Goal: Find specific page/section: Find specific page/section

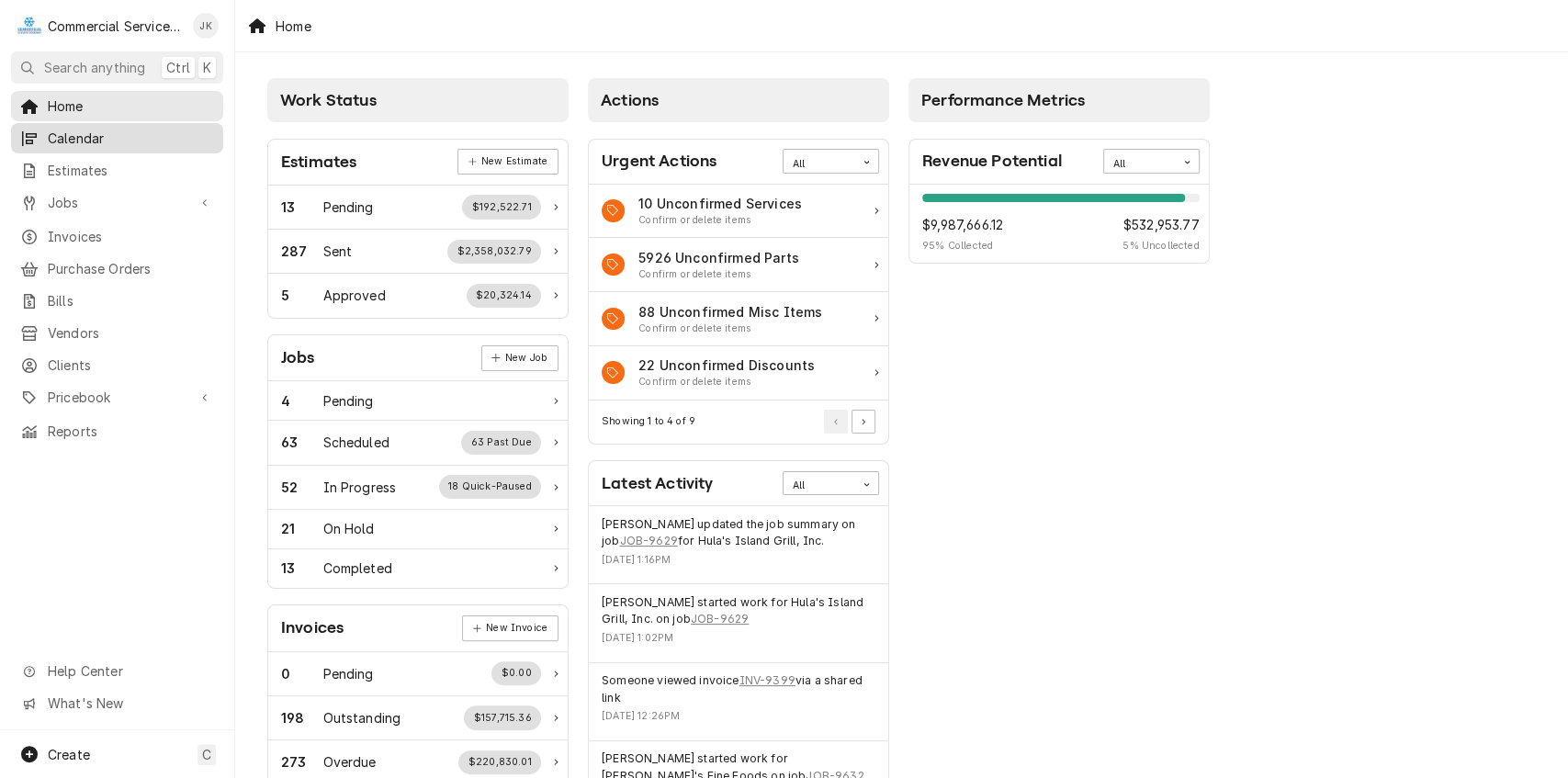
click at [183, 123] on link "Calendar" at bounding box center [117, 138] width 212 height 30
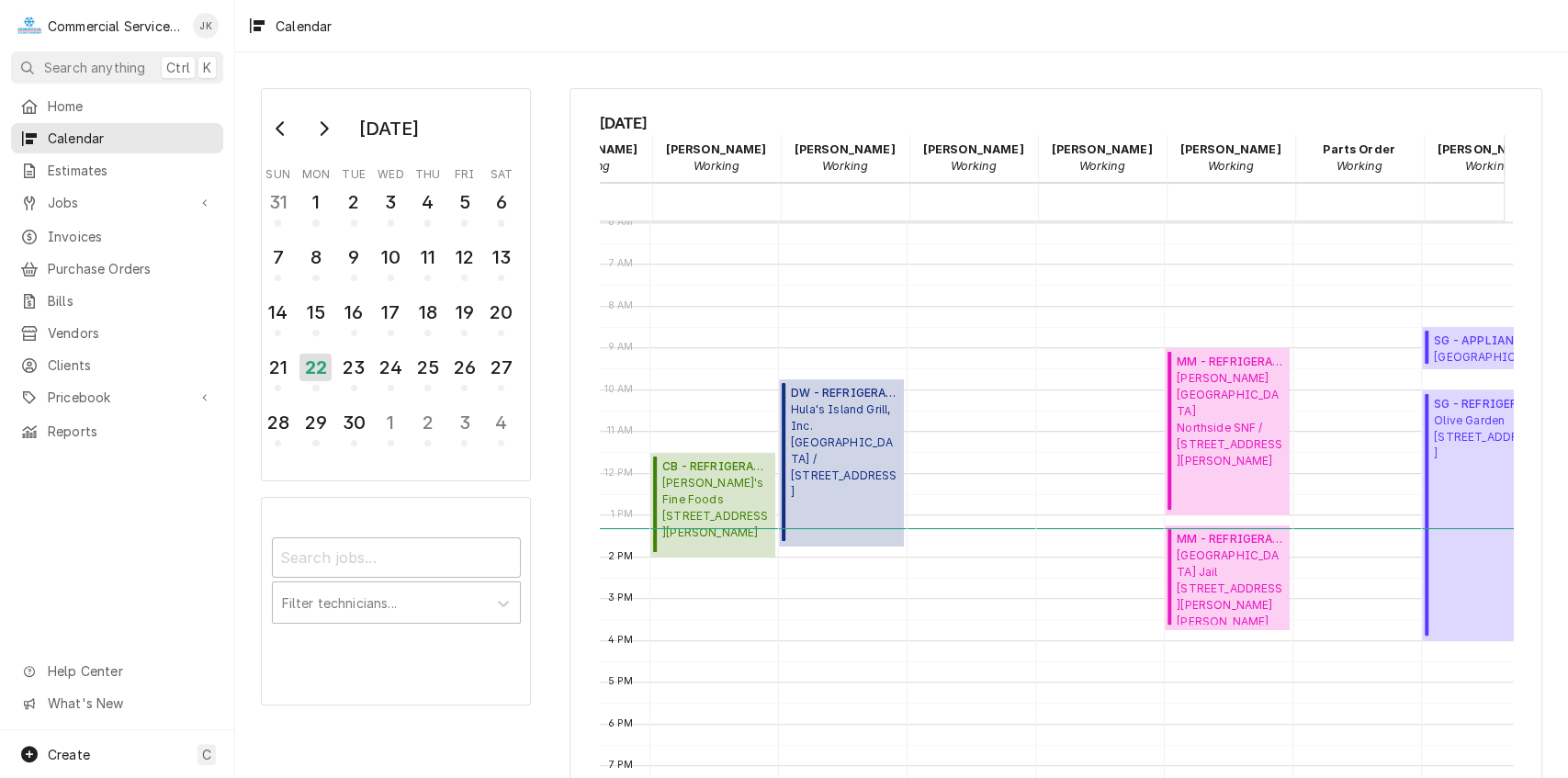
scroll to position [0, 501]
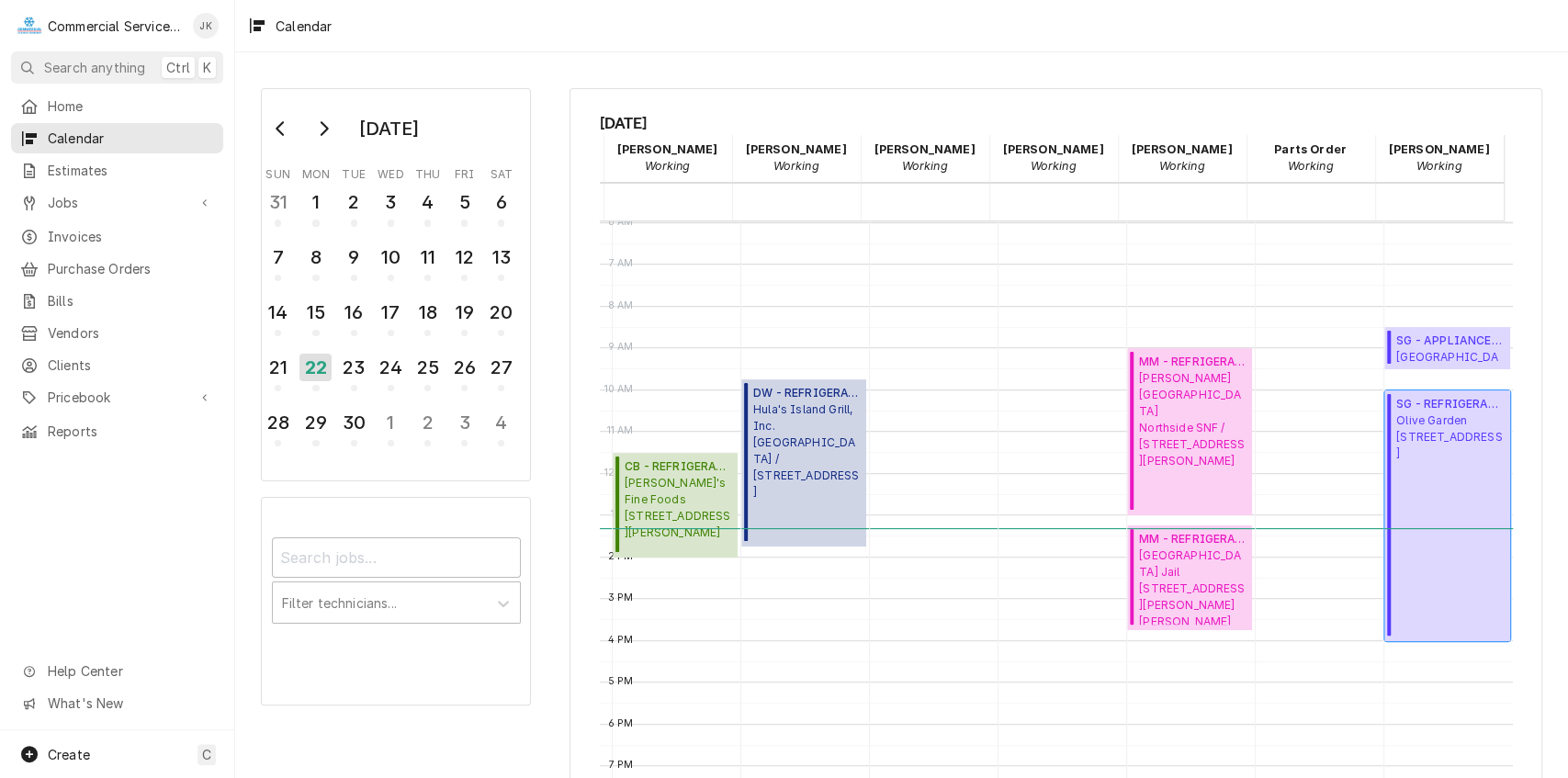
click at [1402, 407] on span "SG - REFRIGERATION ( Active )" at bounding box center [1451, 404] width 109 height 17
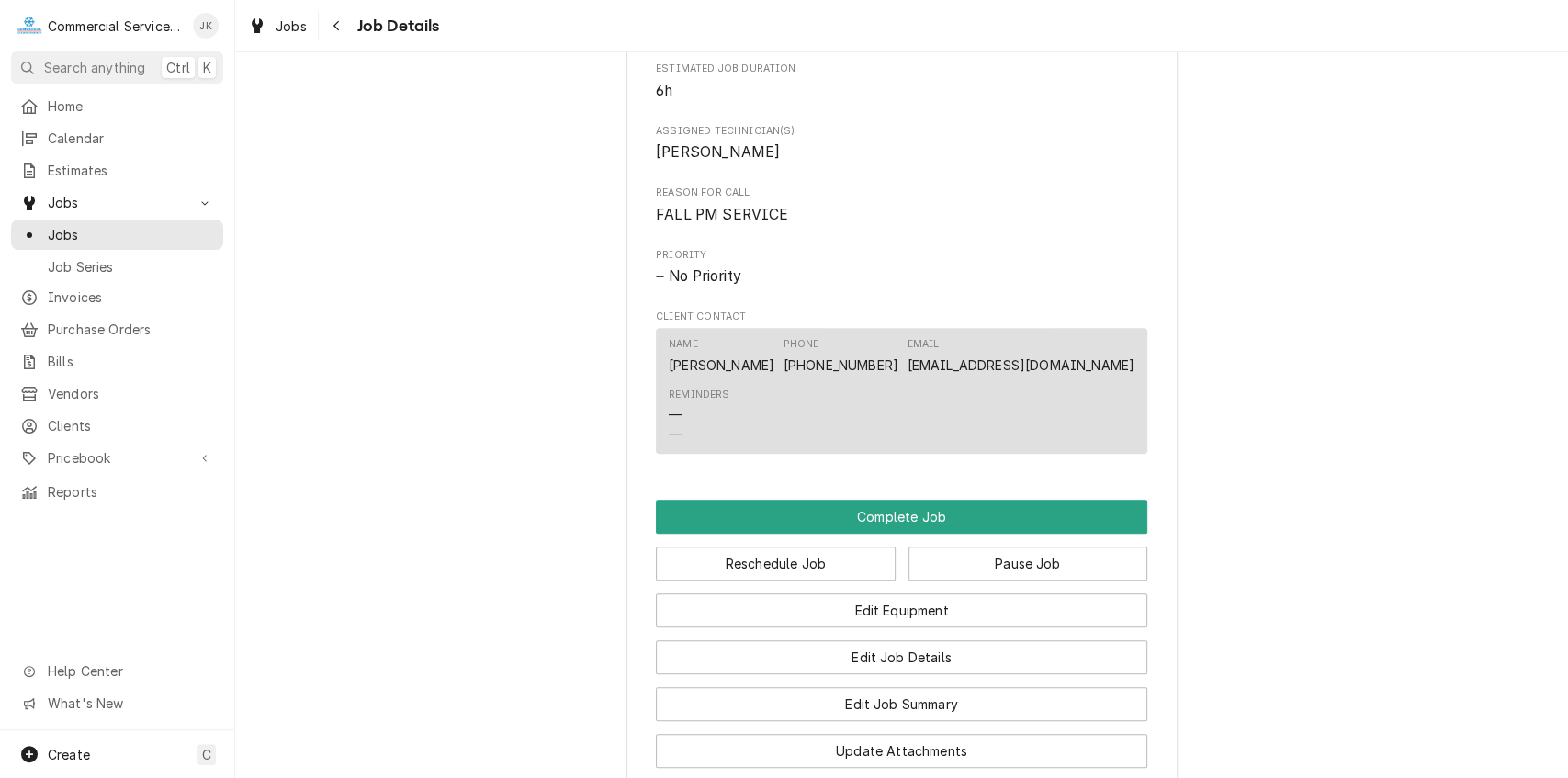
scroll to position [706, 0]
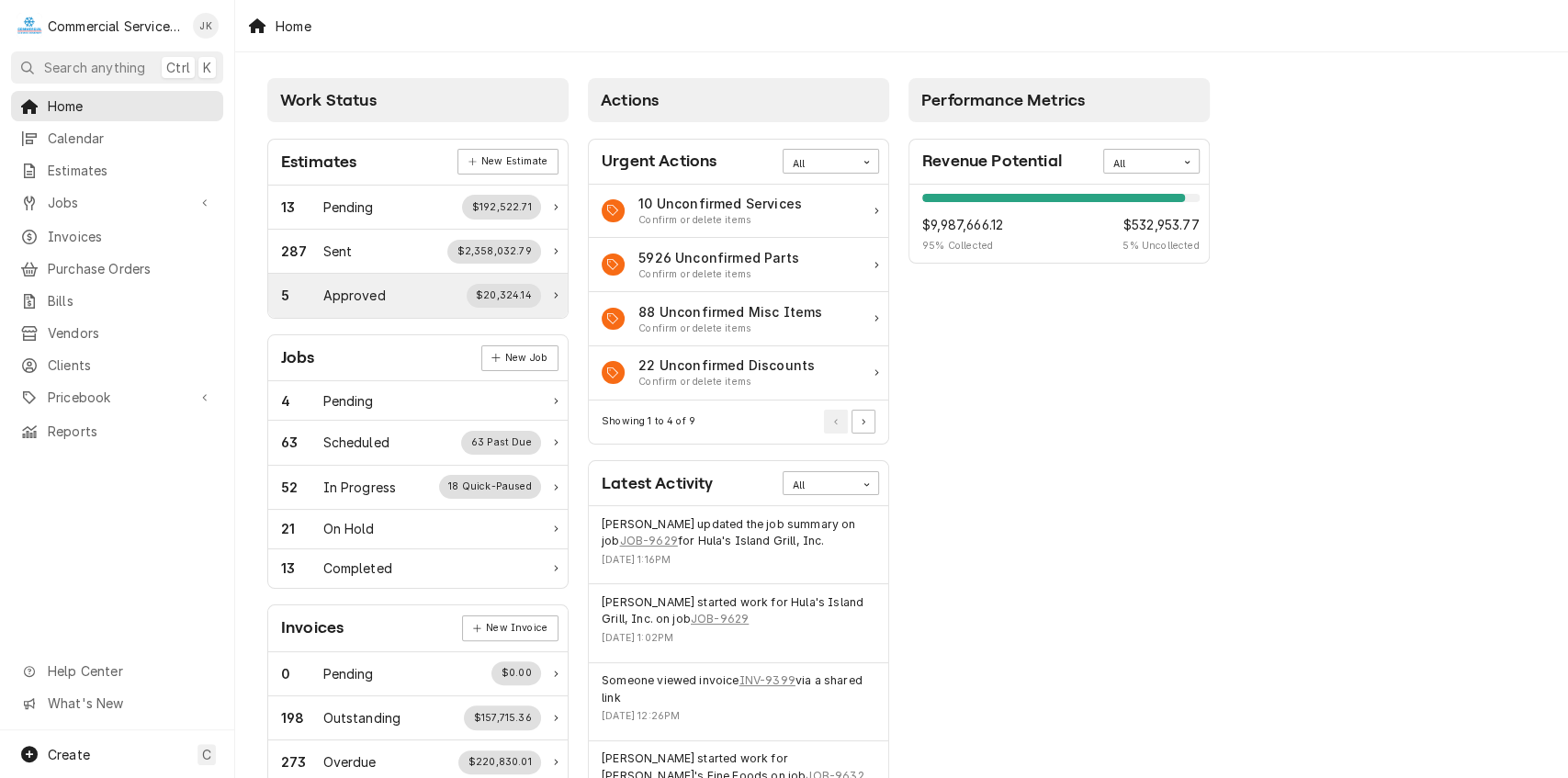
click at [342, 295] on div "Approved" at bounding box center [355, 295] width 63 height 20
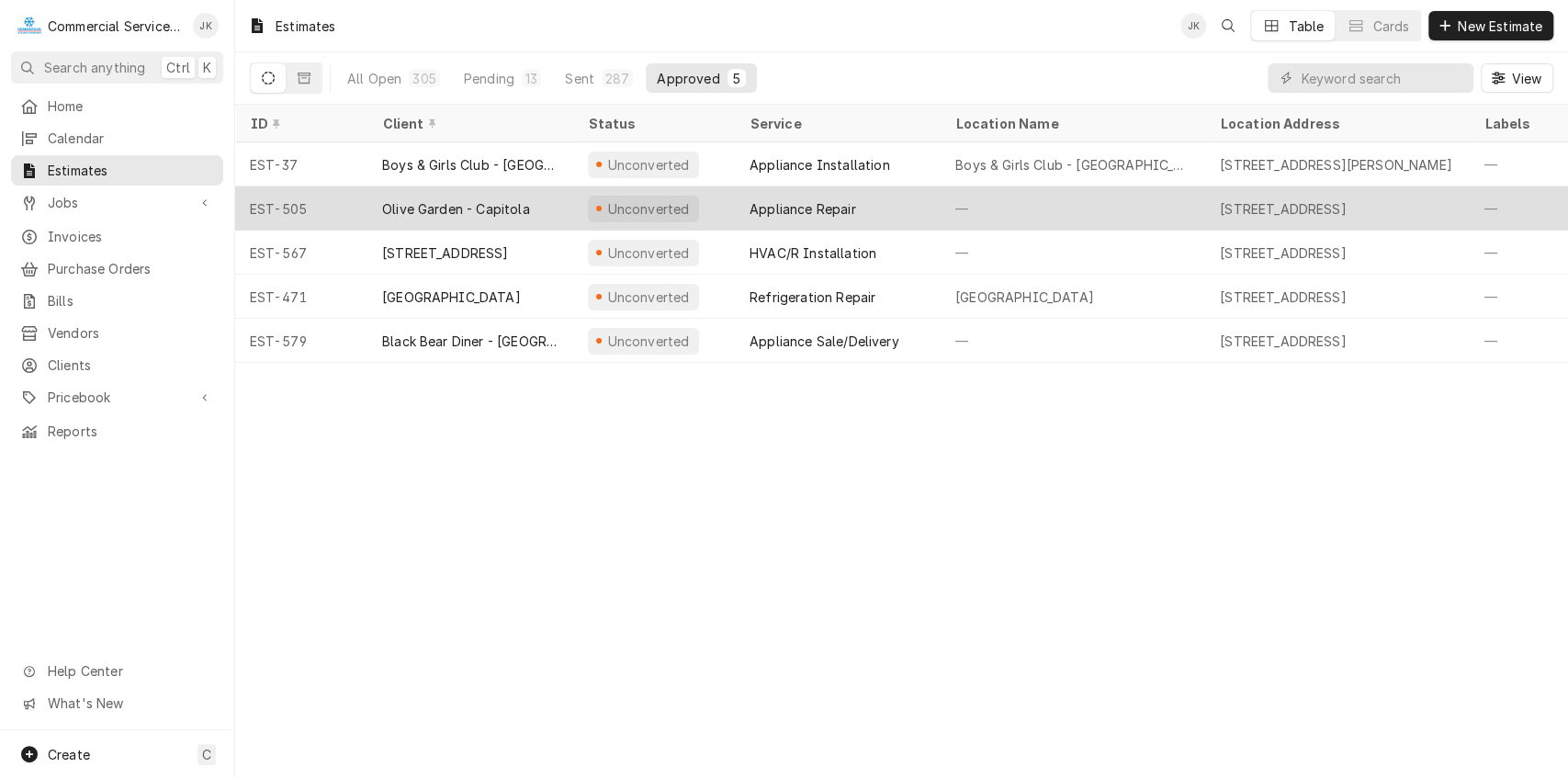
click at [459, 209] on div "Olive Garden - Capitola" at bounding box center [457, 209] width 148 height 20
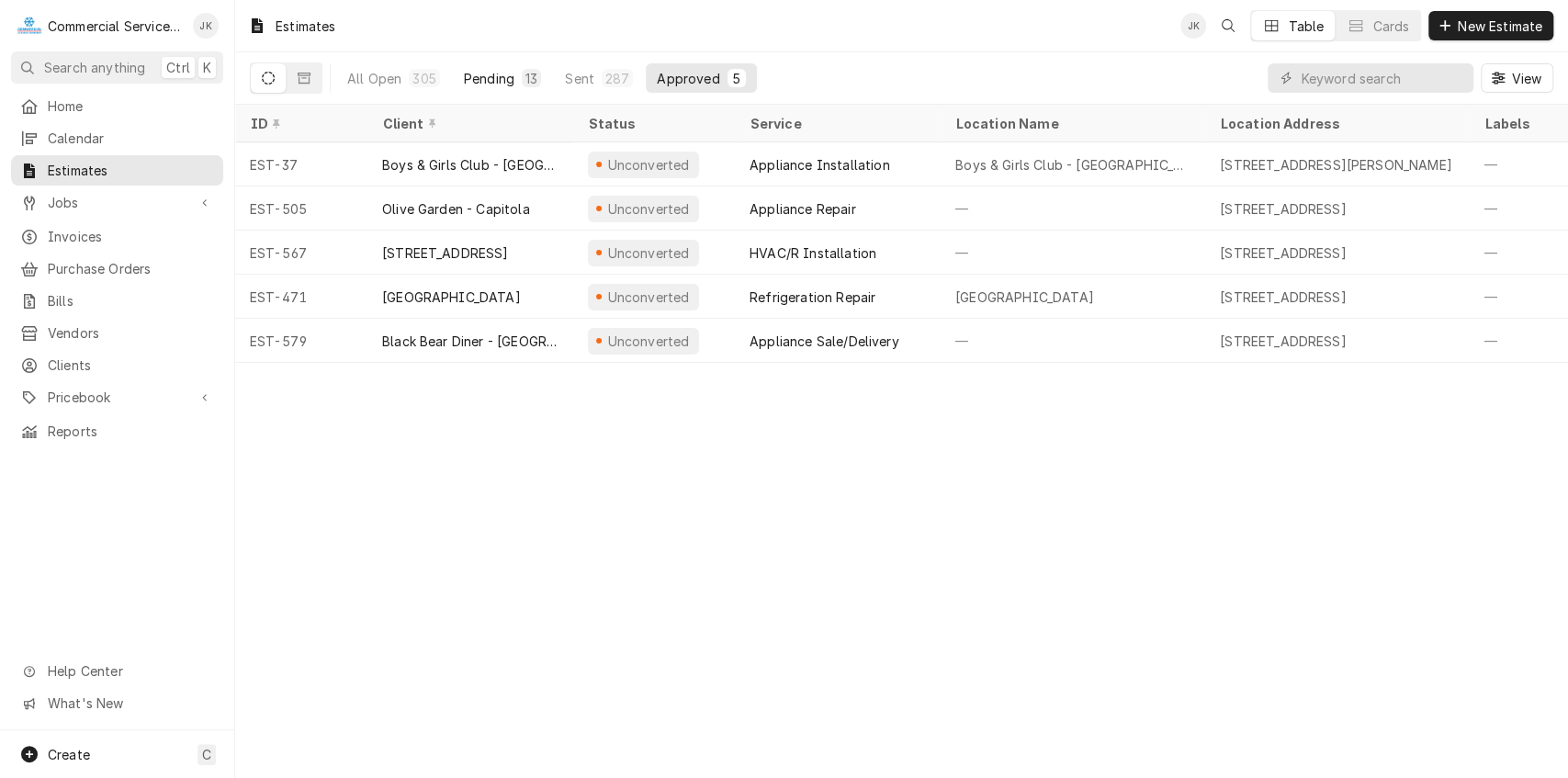
click at [479, 74] on div "Pending" at bounding box center [489, 79] width 51 height 20
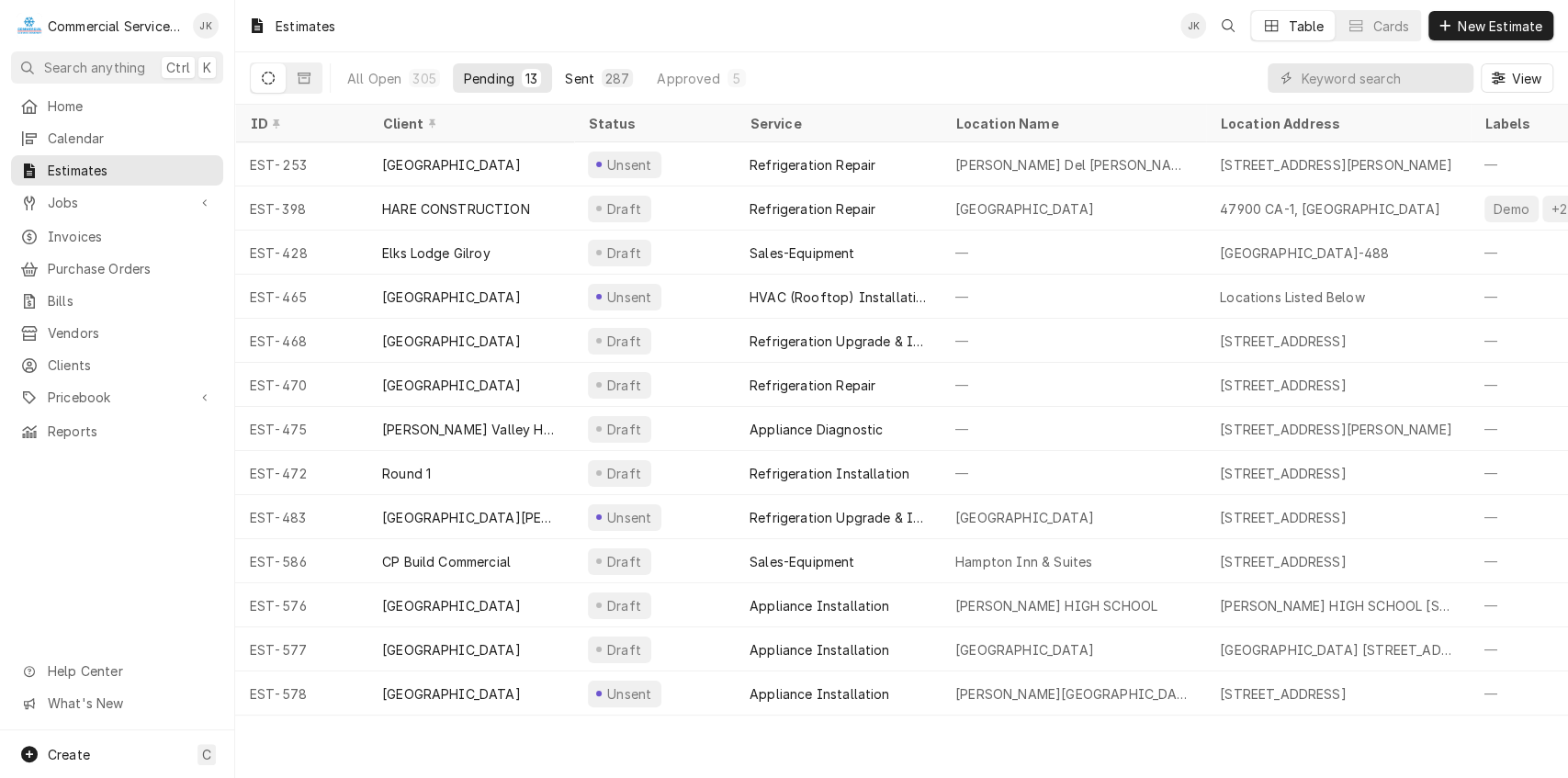
click at [587, 84] on div "Sent" at bounding box center [579, 79] width 29 height 20
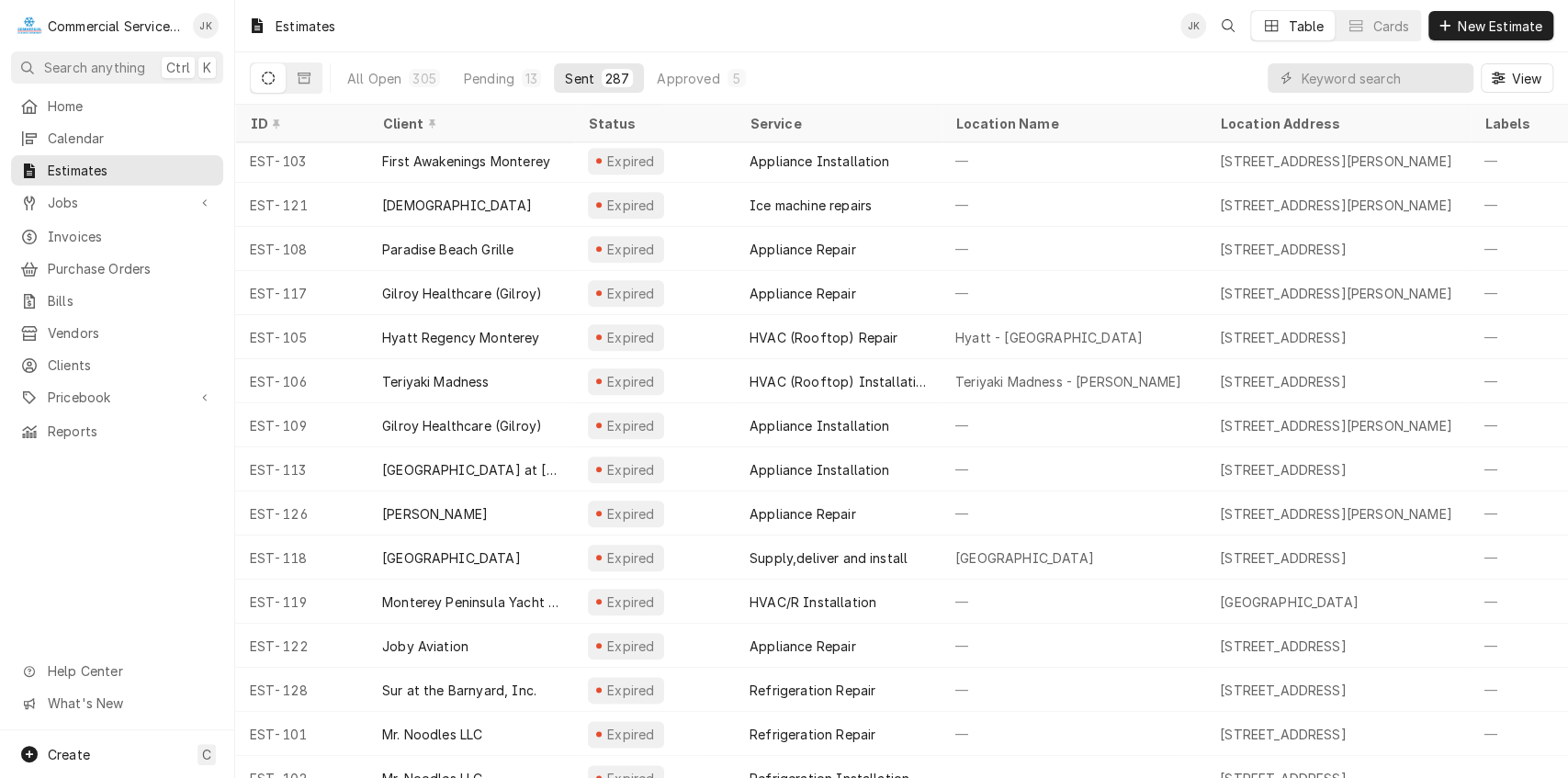
scroll to position [1210, 0]
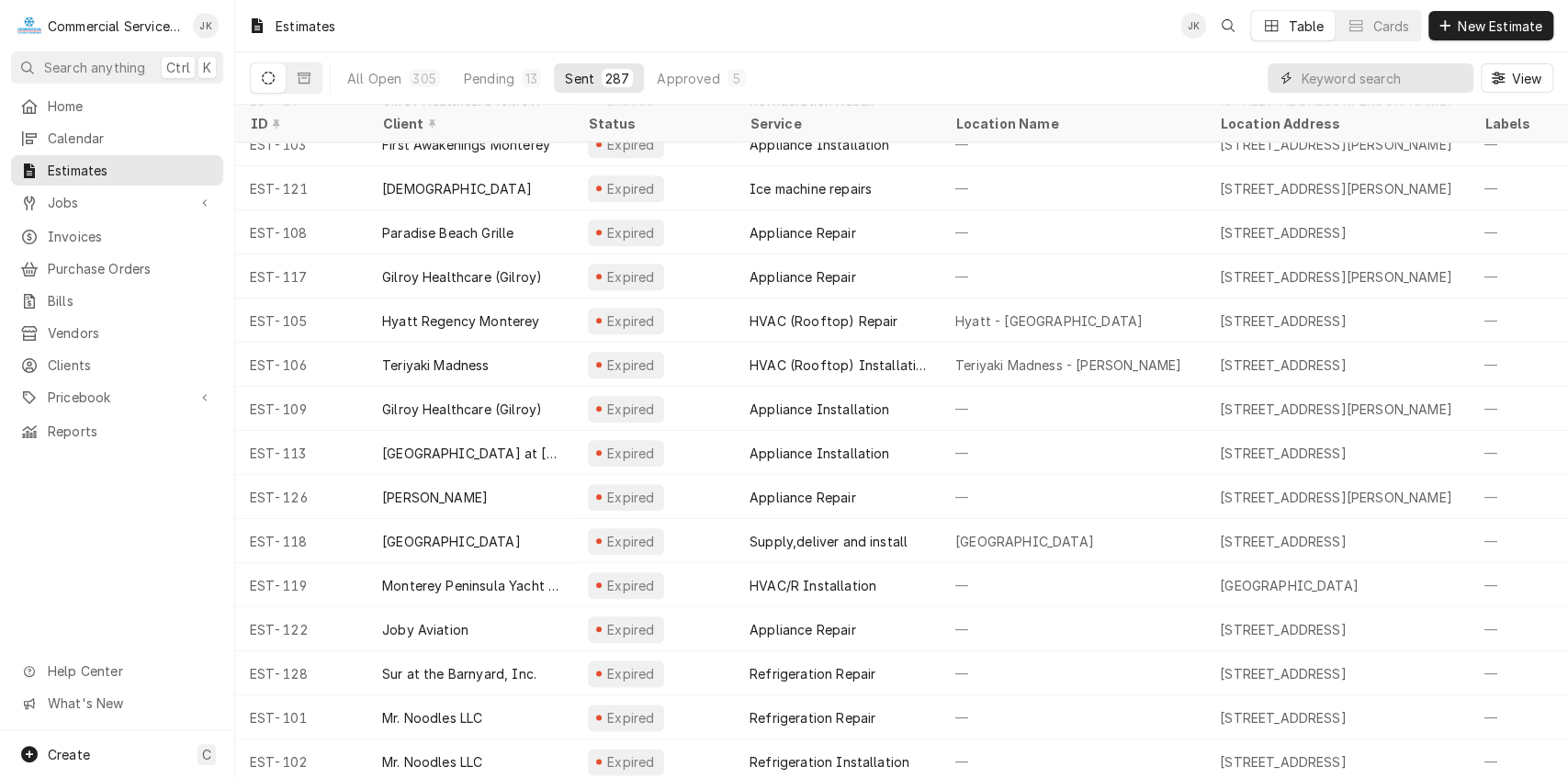
click at [1336, 86] on input "Dynamic Content Wrapper" at bounding box center [1383, 78] width 164 height 29
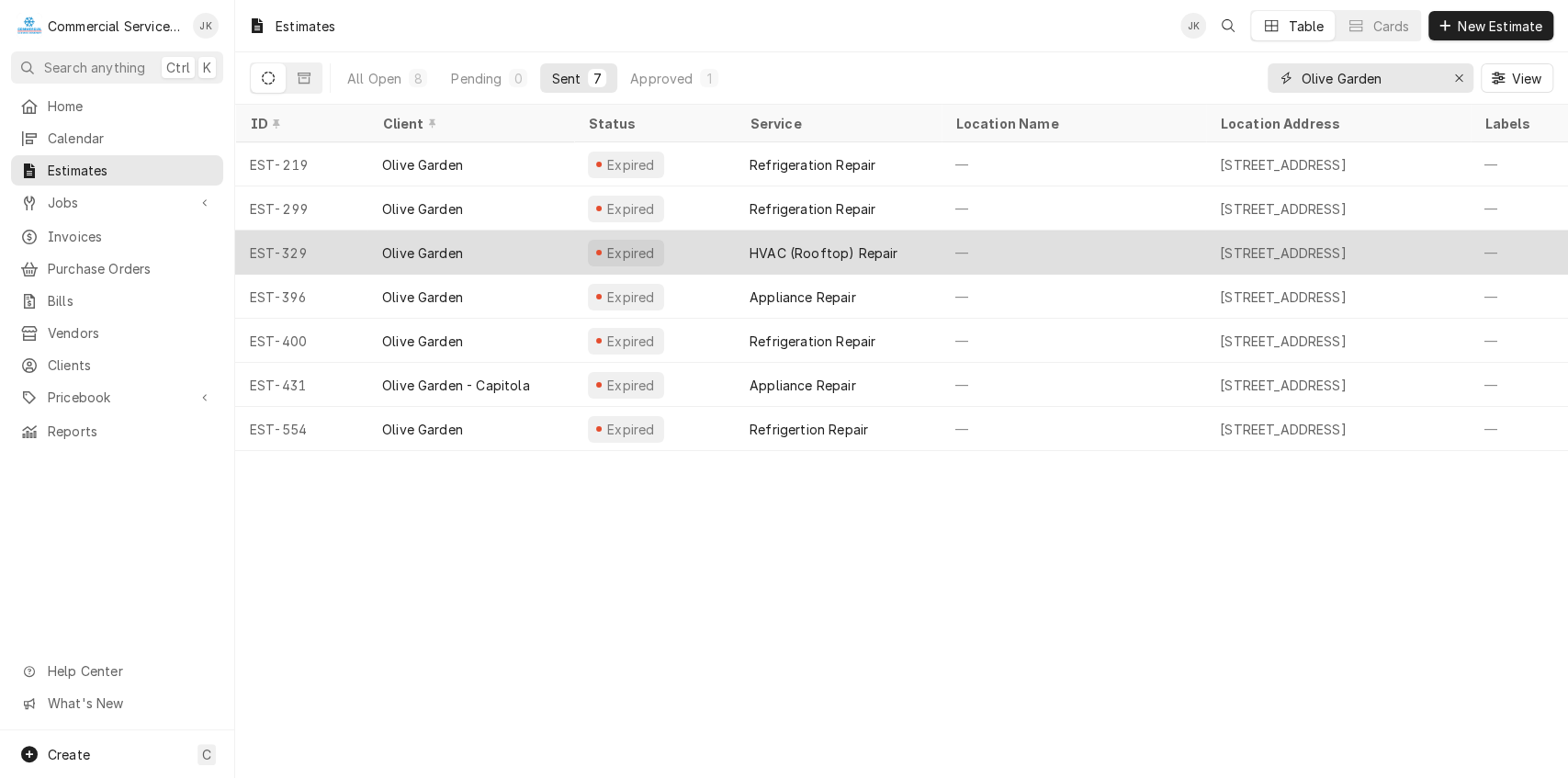
type input "Olive Garden"
click at [670, 256] on div "Expired" at bounding box center [654, 252] width 162 height 44
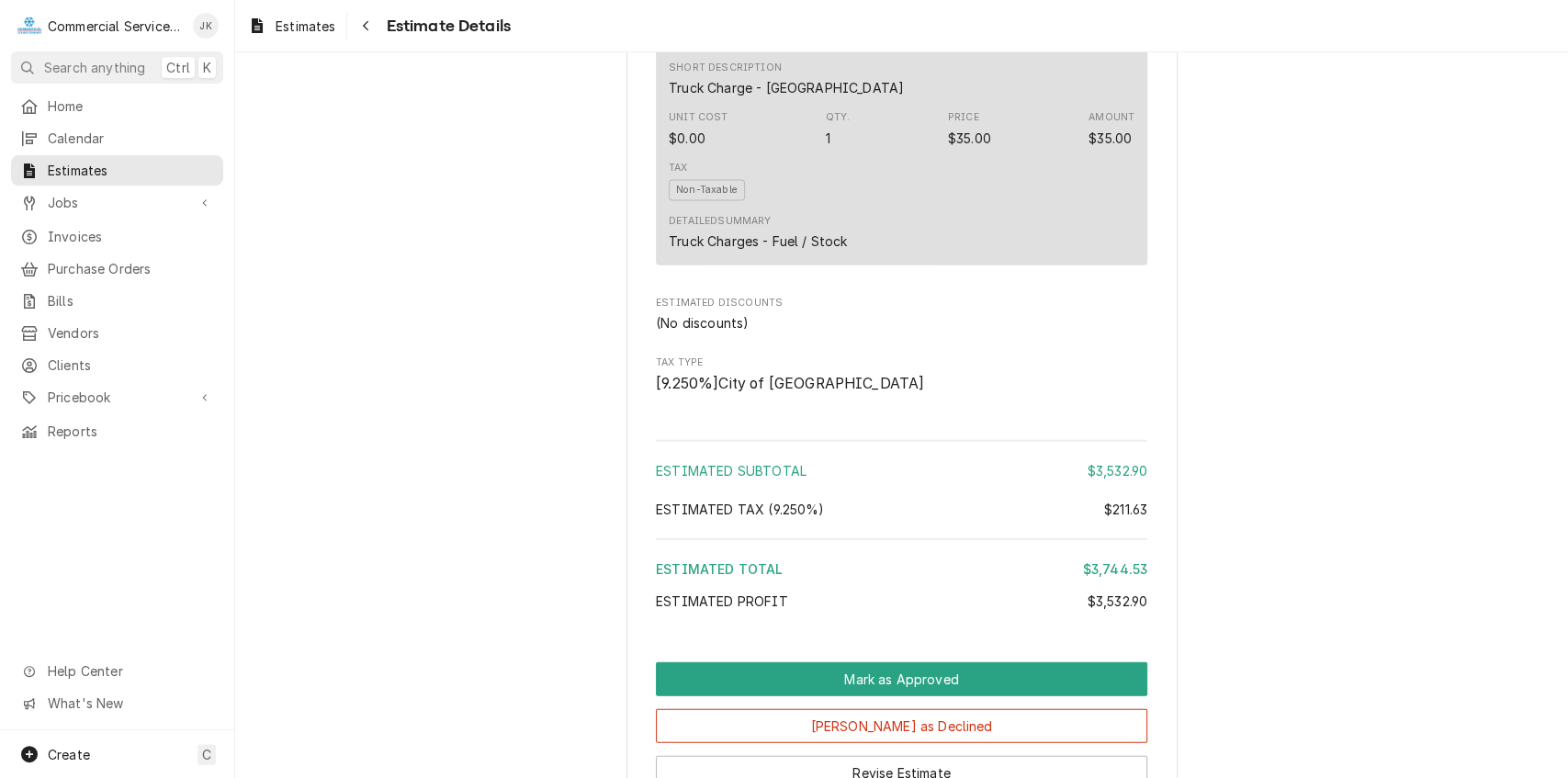
scroll to position [3012, 0]
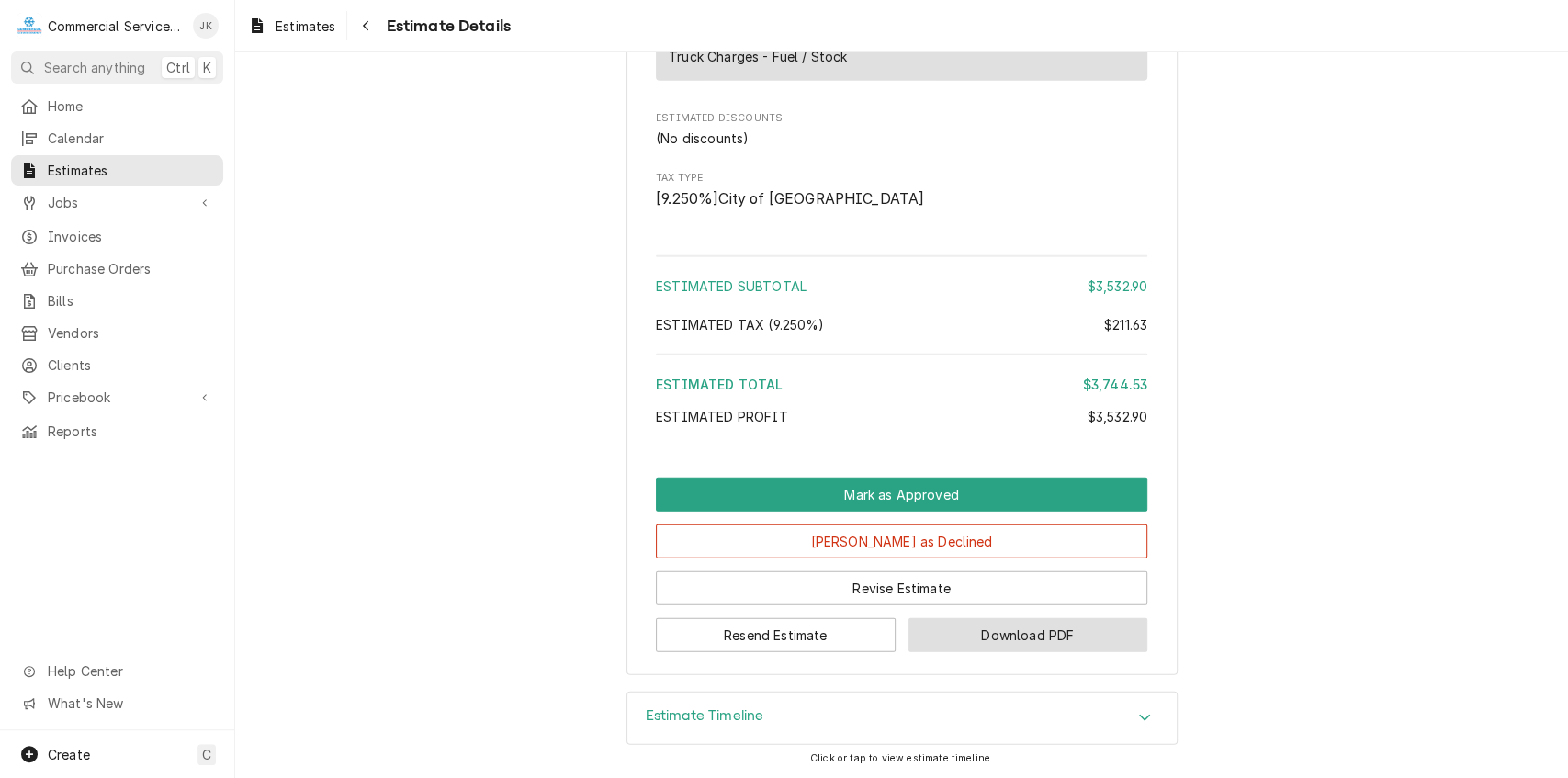
click at [961, 637] on button "Download PDF" at bounding box center [1028, 635] width 240 height 34
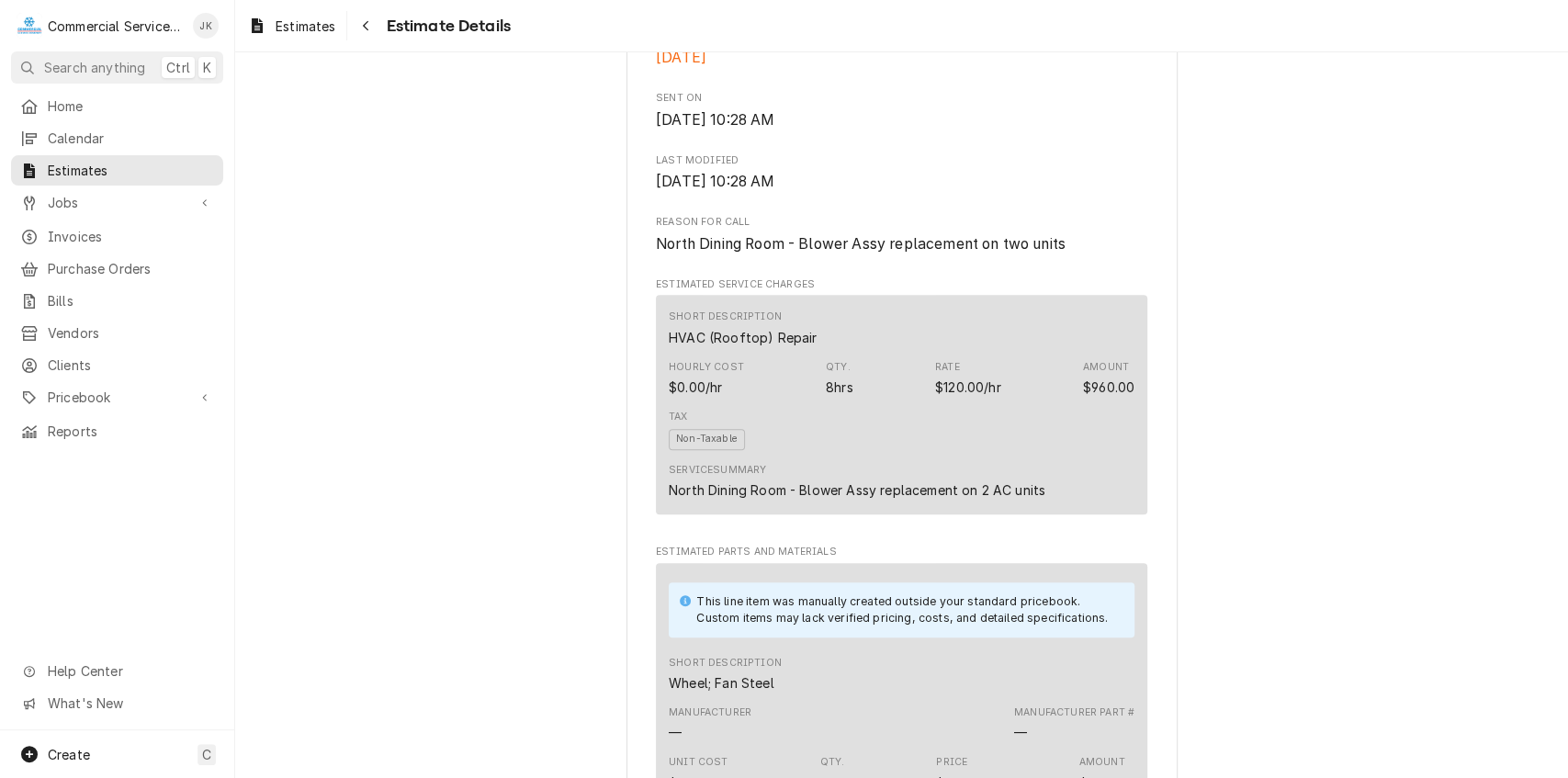
scroll to position [763, 0]
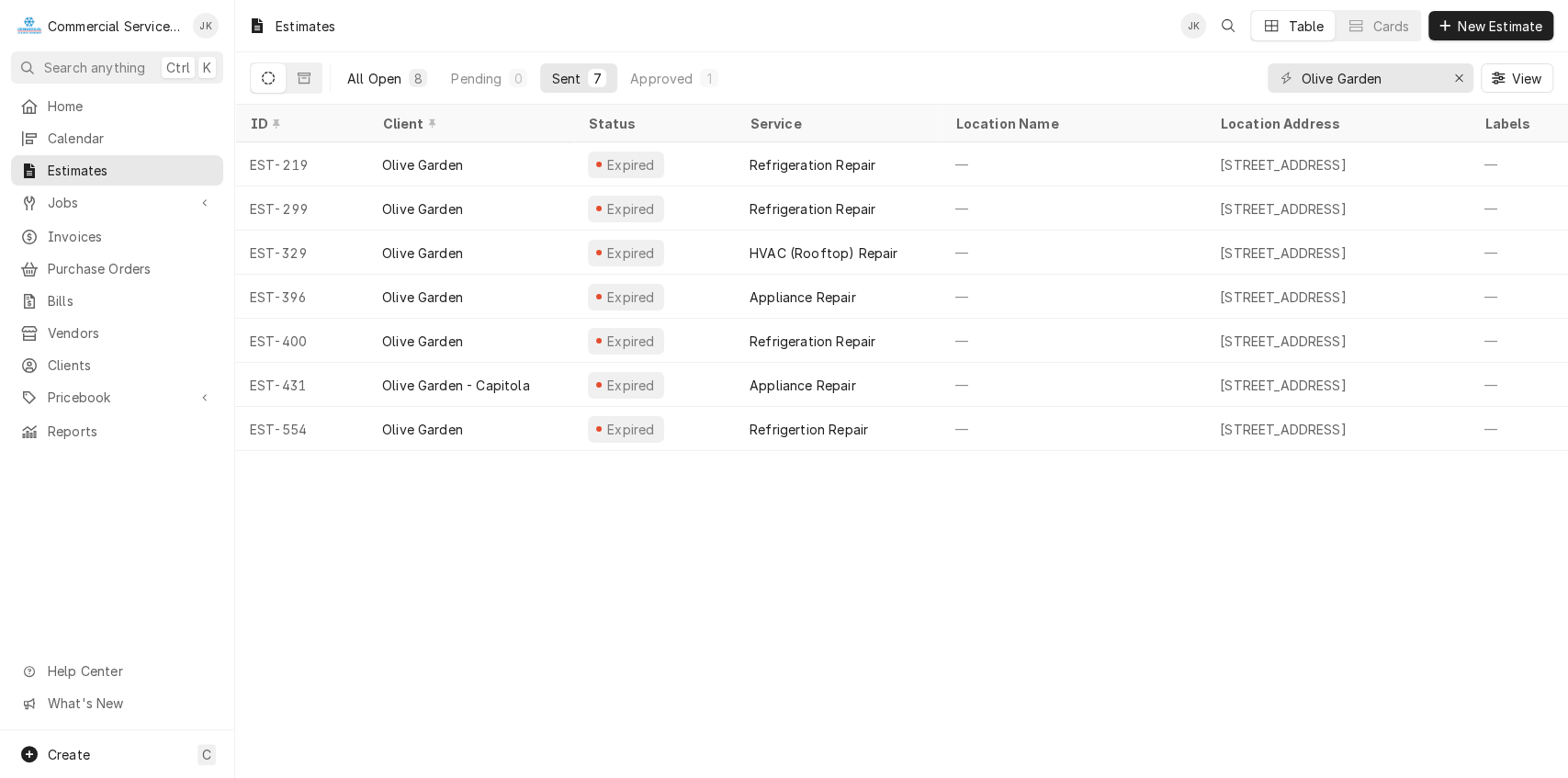
click at [389, 75] on div "All Open" at bounding box center [374, 79] width 54 height 20
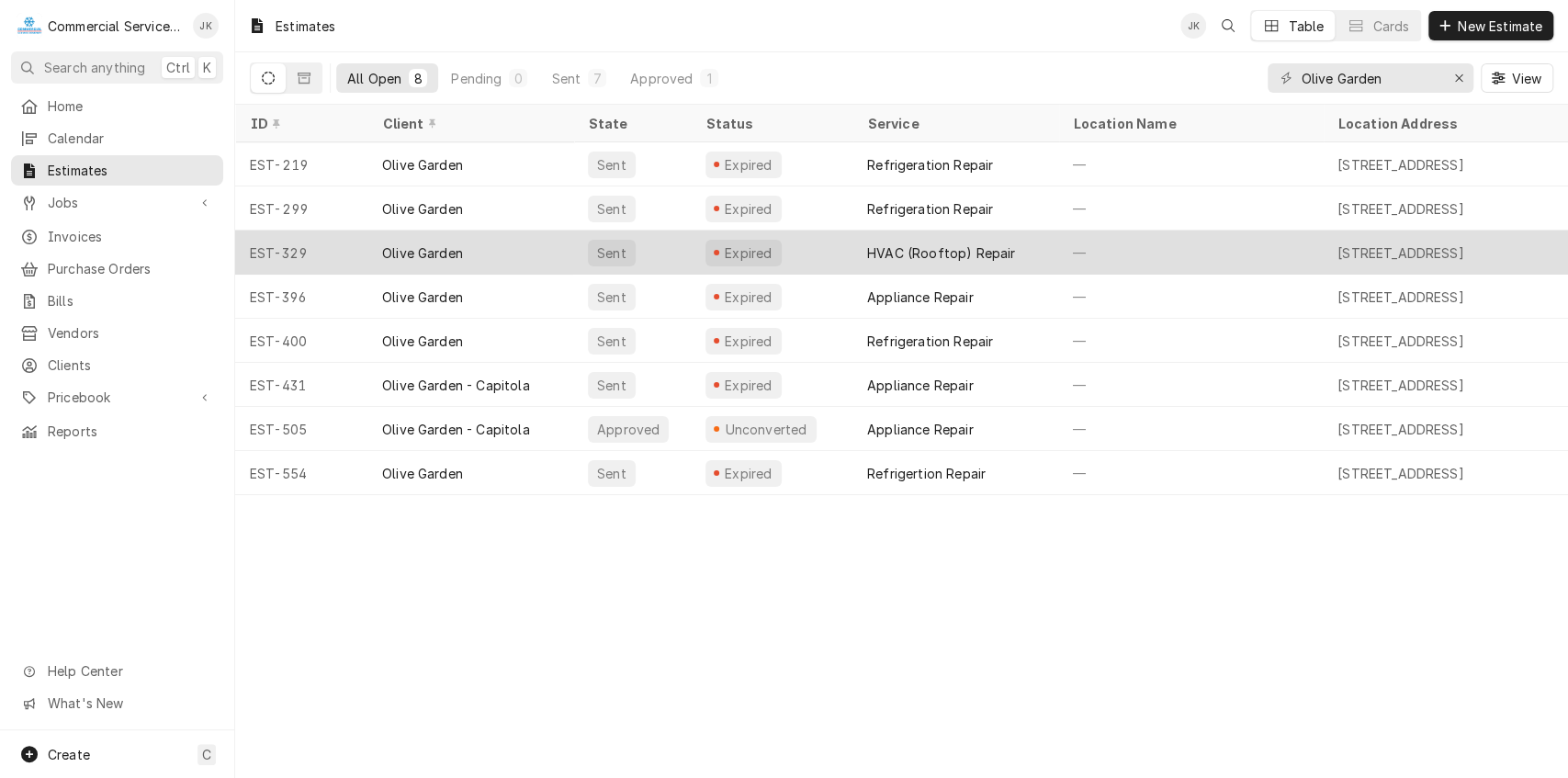
click at [406, 247] on div "Olive Garden" at bounding box center [423, 252] width 80 height 20
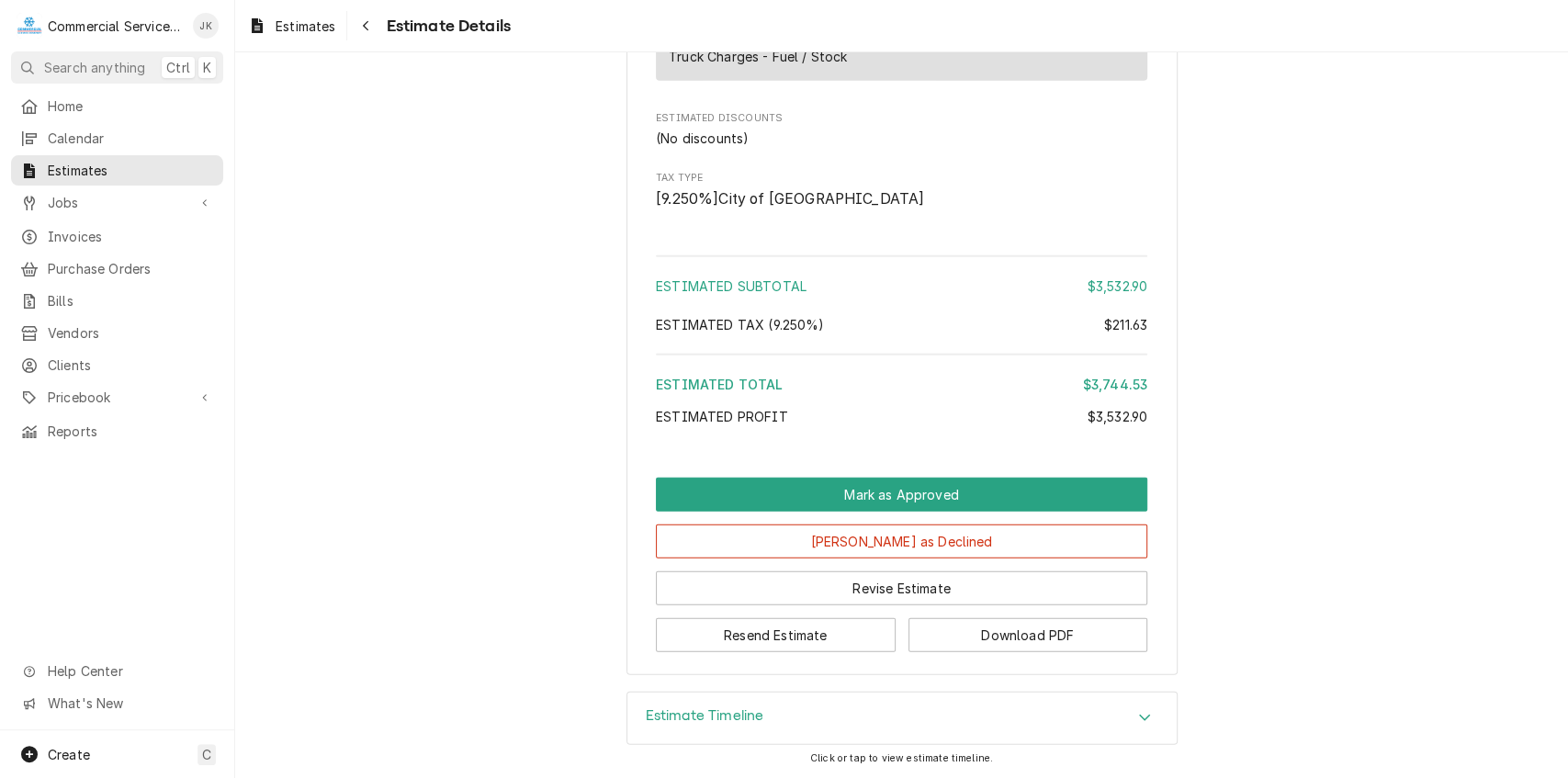
scroll to position [3012, 0]
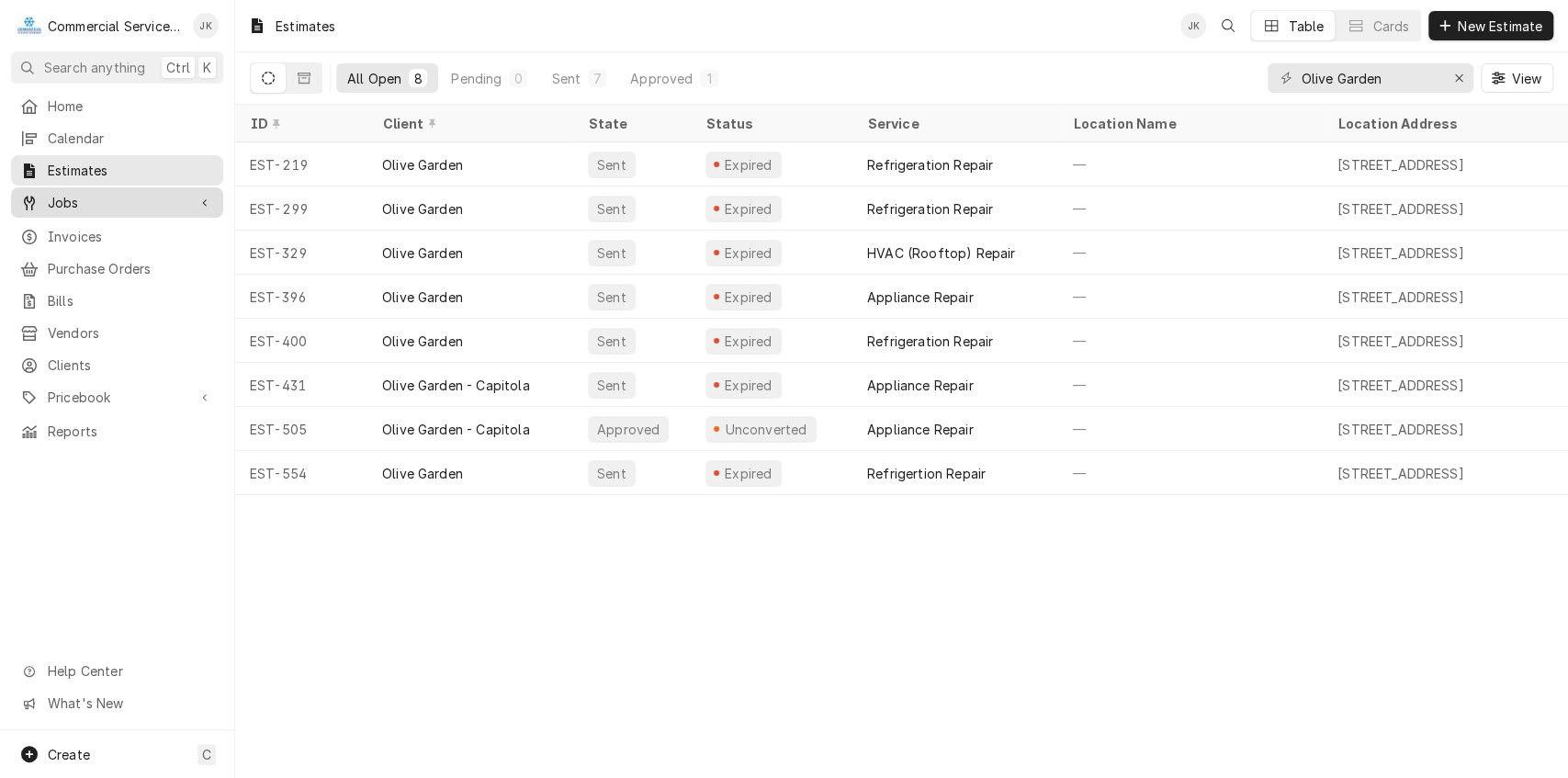
click at [103, 193] on span "Jobs" at bounding box center [117, 202] width 138 height 20
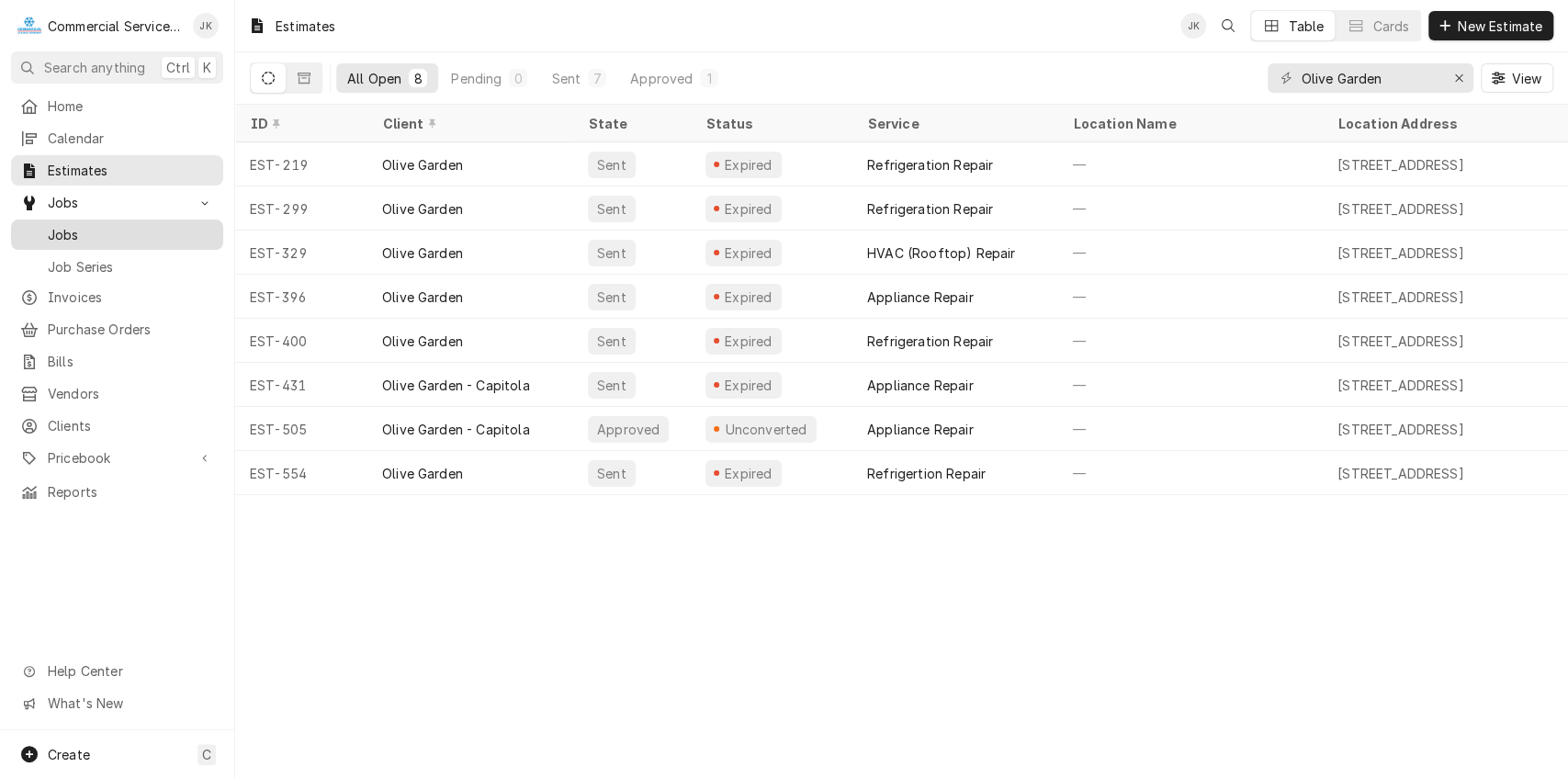
click at [96, 226] on span "Jobs" at bounding box center [131, 235] width 167 height 20
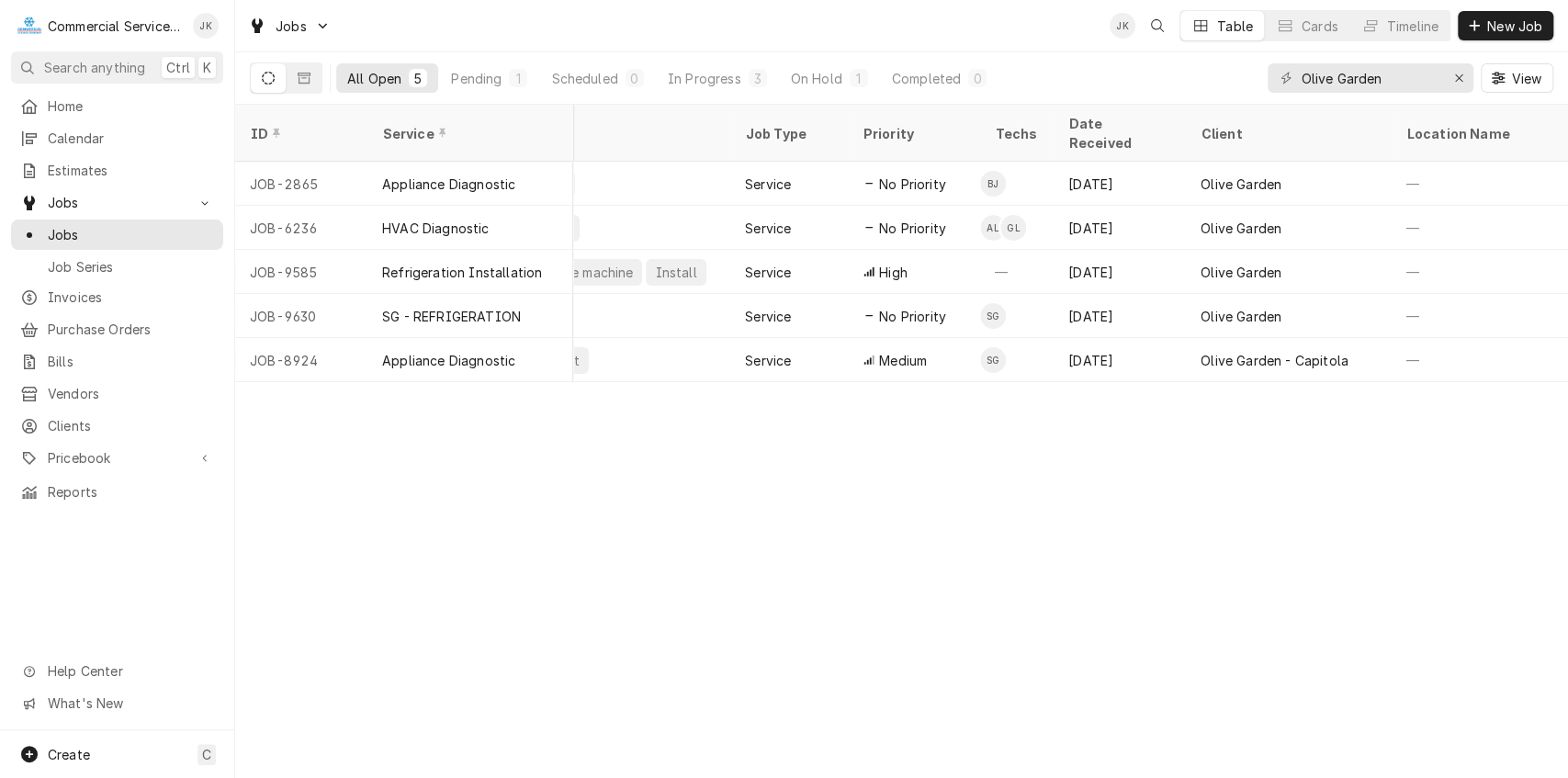
scroll to position [0, 404]
click at [309, 73] on icon "Dynamic Content Wrapper" at bounding box center [304, 79] width 13 height 11
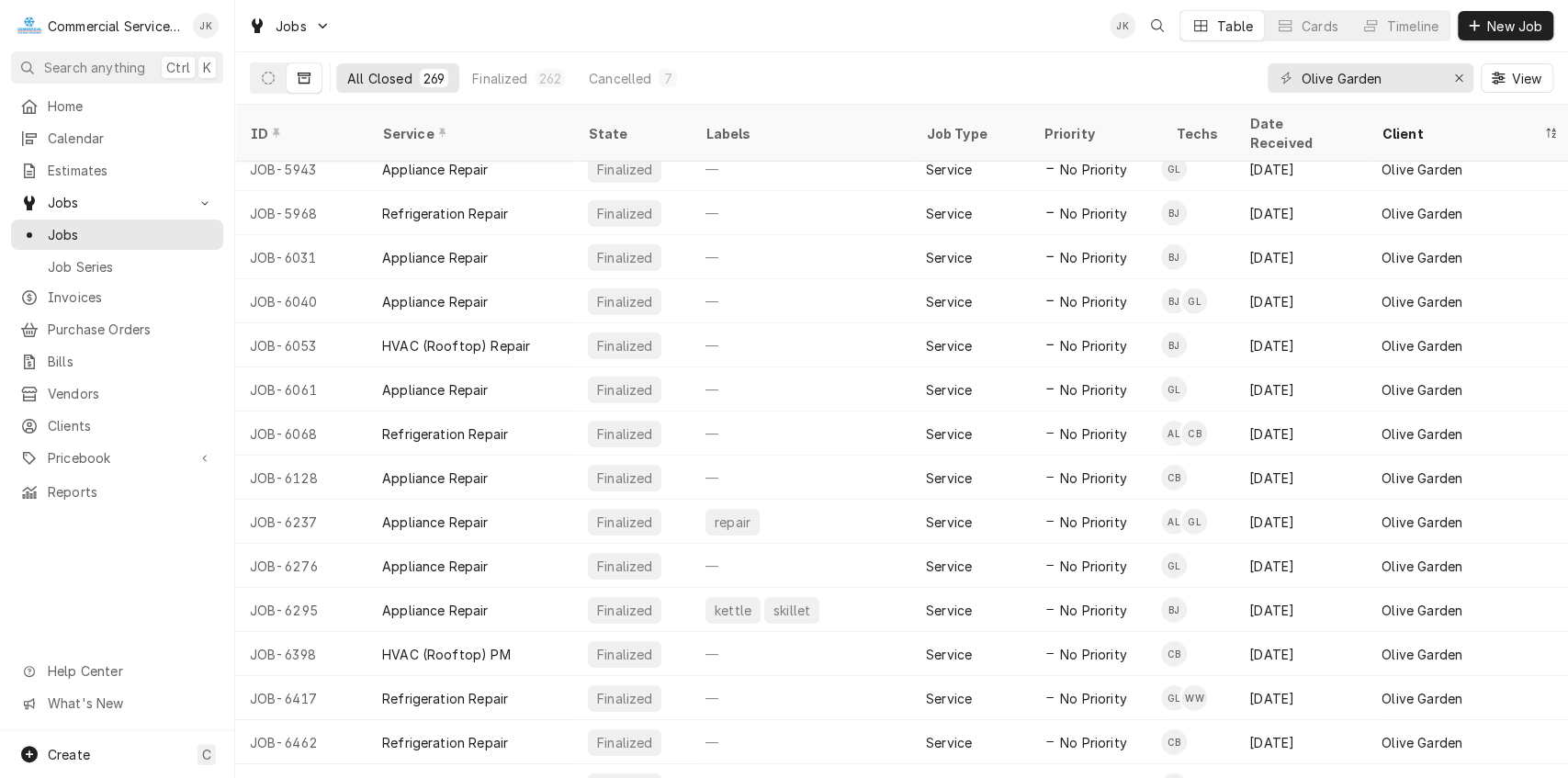
scroll to position [3749, 0]
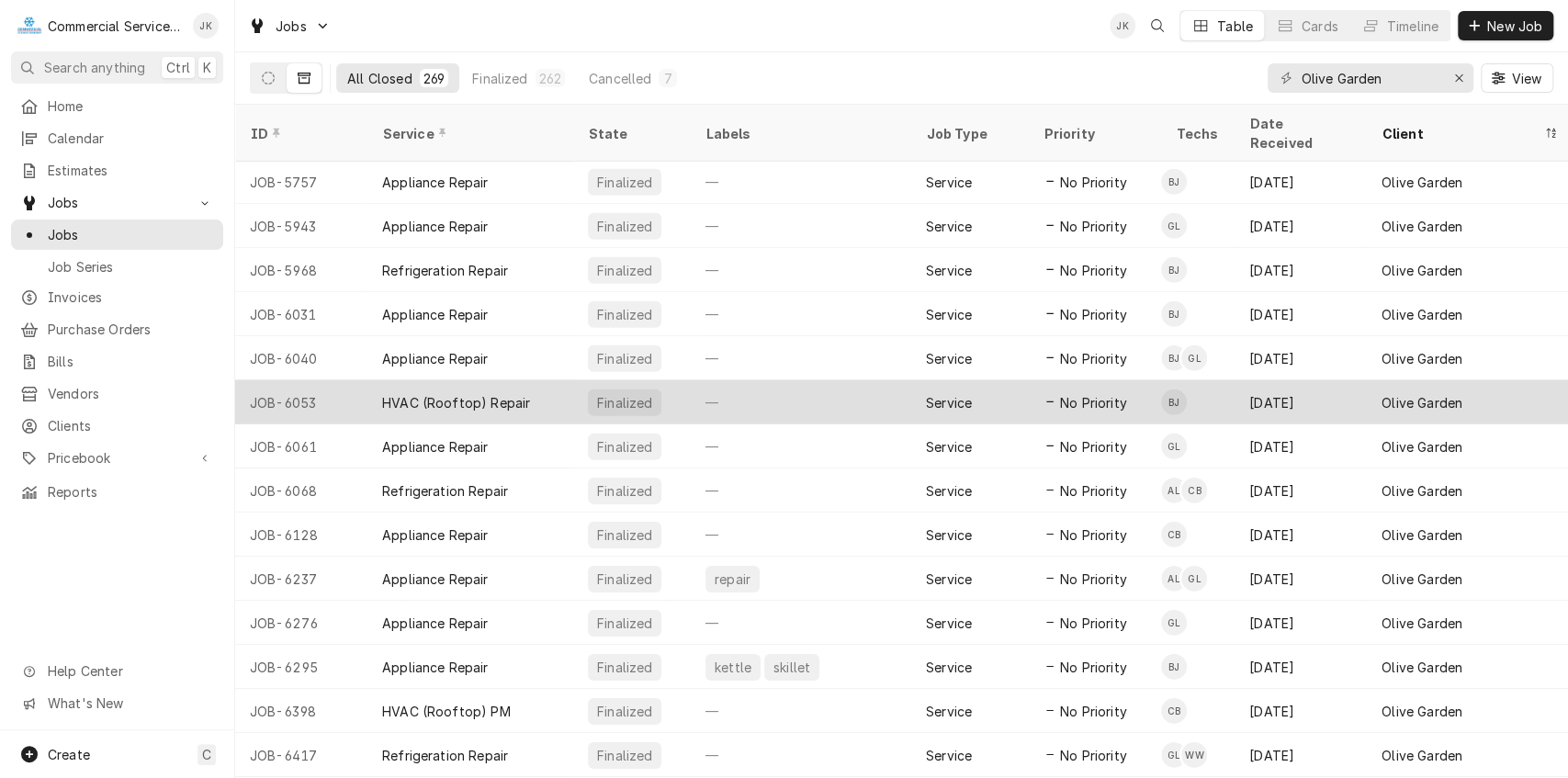
click at [441, 393] on div "HVAC (Rooftop) Repair" at bounding box center [457, 402] width 148 height 20
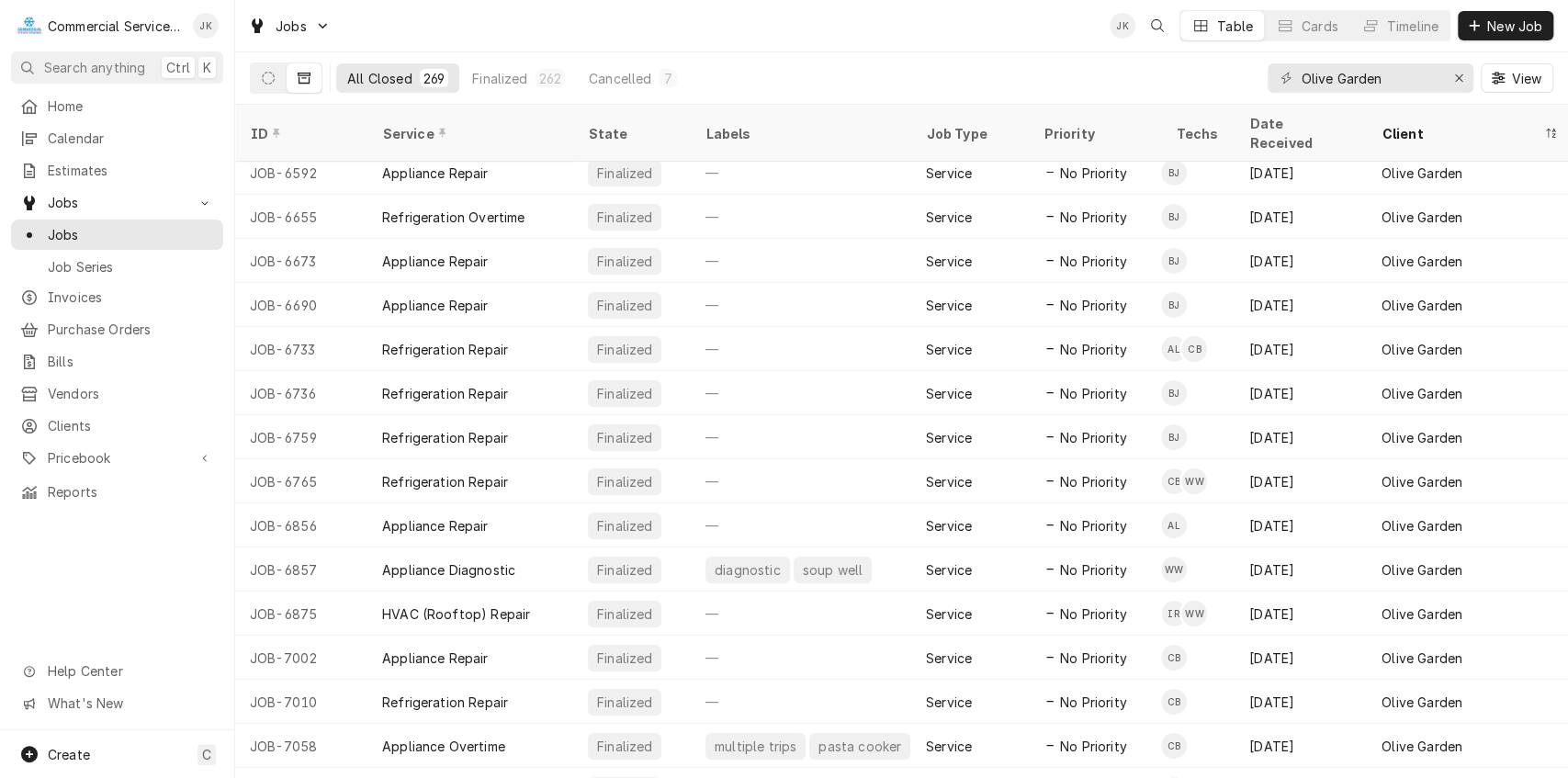
scroll to position [4605, 0]
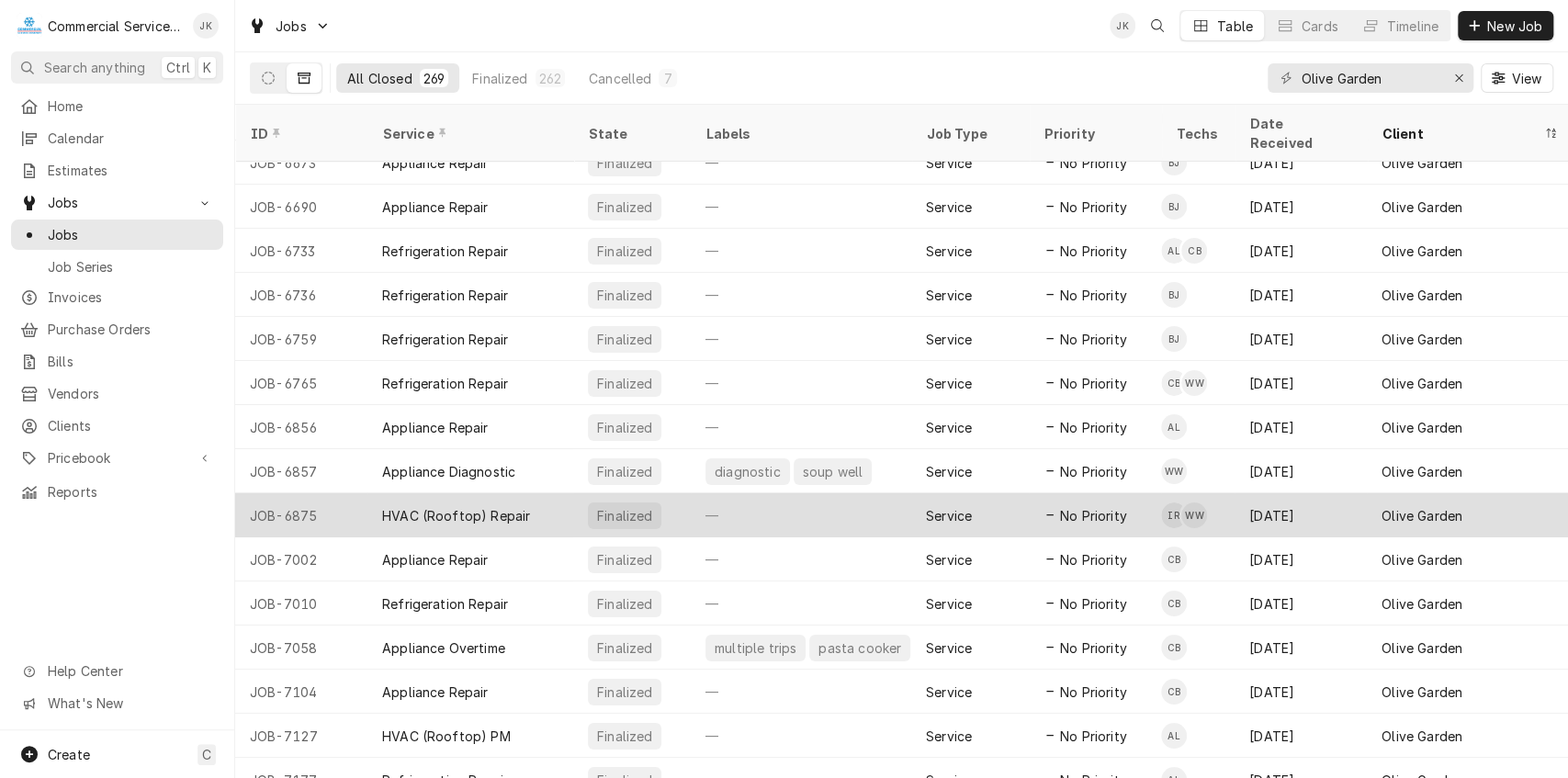
click at [443, 506] on div "HVAC (Rooftop) Repair" at bounding box center [457, 515] width 148 height 20
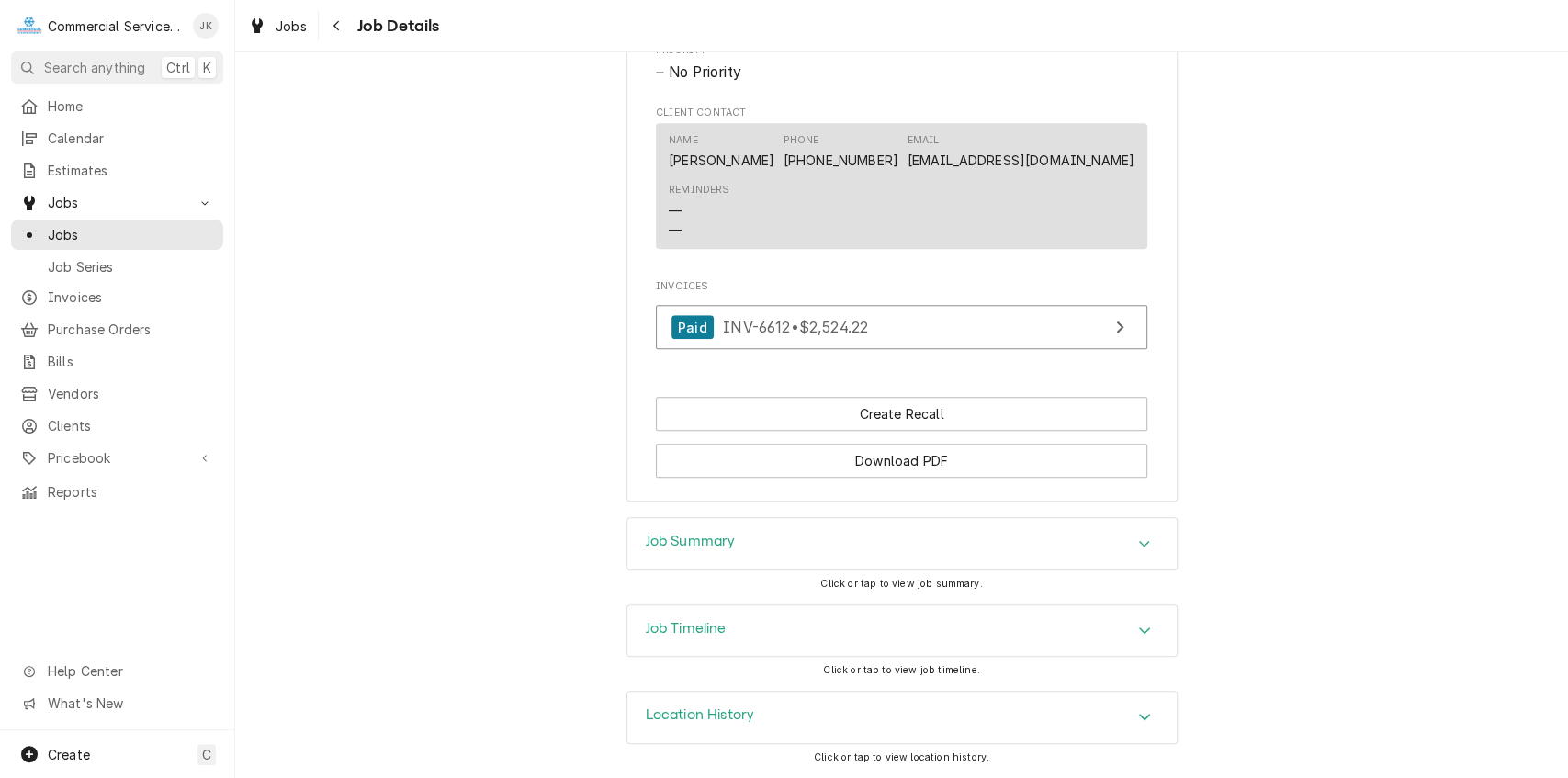
scroll to position [990, 0]
click at [761, 533] on div "Job Summary" at bounding box center [902, 543] width 549 height 51
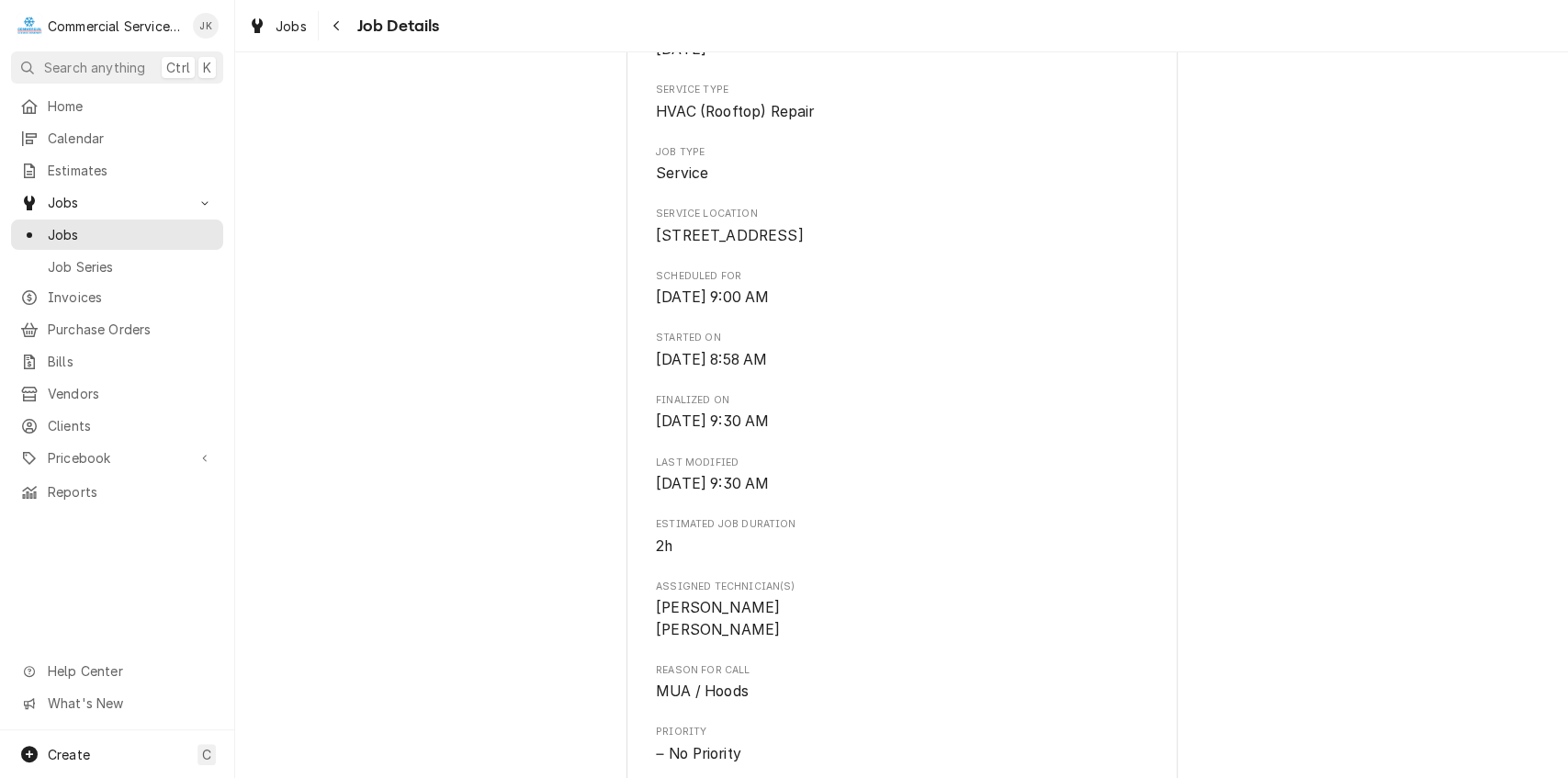
scroll to position [141, 0]
